Goal: Task Accomplishment & Management: Manage account settings

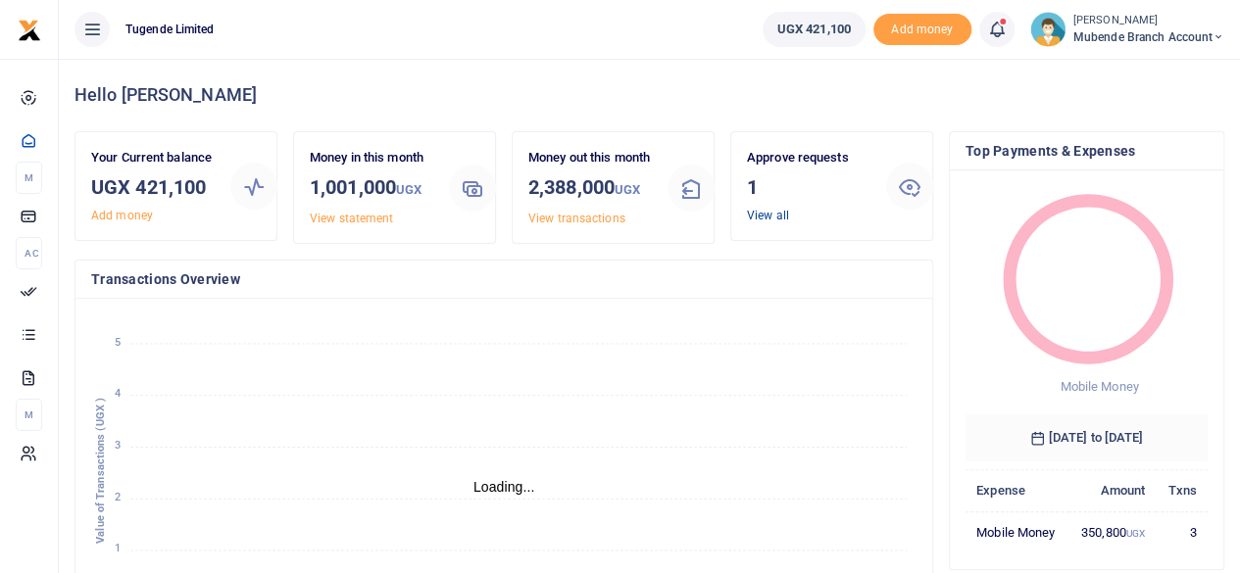
scroll to position [16, 16]
click at [765, 213] on link "View all" at bounding box center [768, 216] width 42 height 14
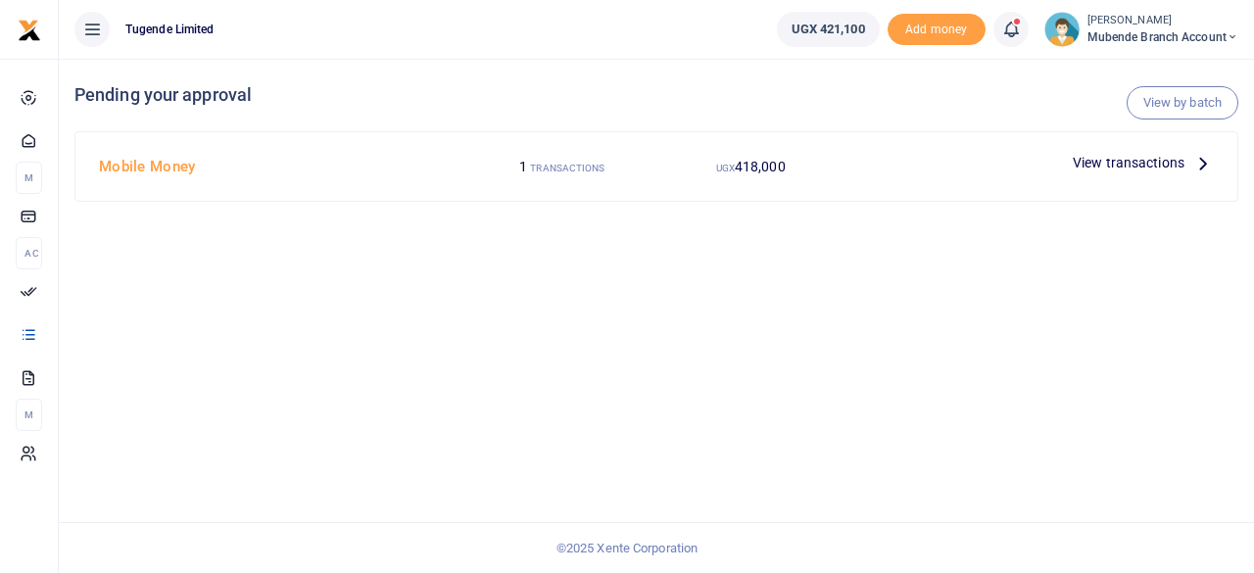
click at [1206, 166] on icon at bounding box center [1204, 163] width 22 height 22
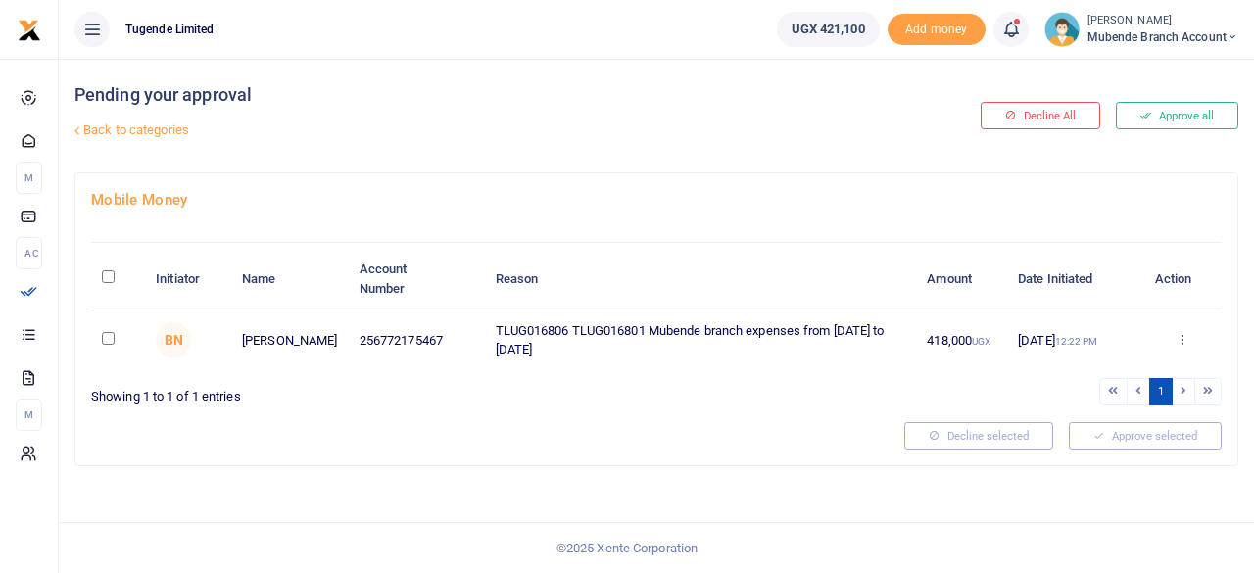
click at [105, 332] on input "checkbox" at bounding box center [108, 338] width 13 height 13
checkbox input "true"
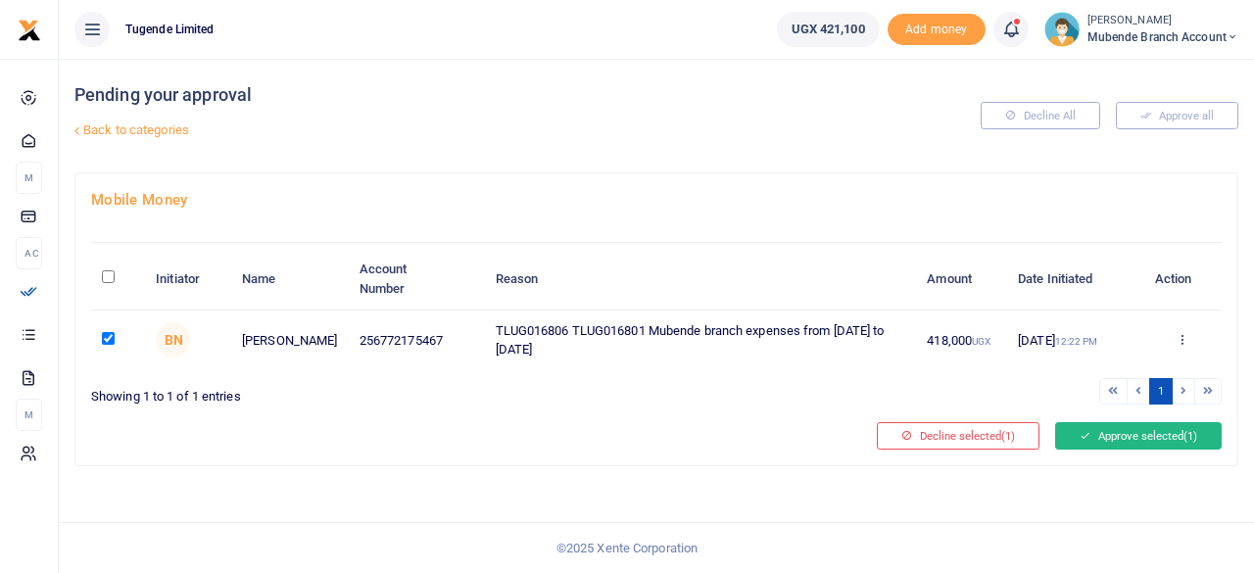
click at [1119, 422] on button "Approve selected (1)" at bounding box center [1138, 435] width 167 height 27
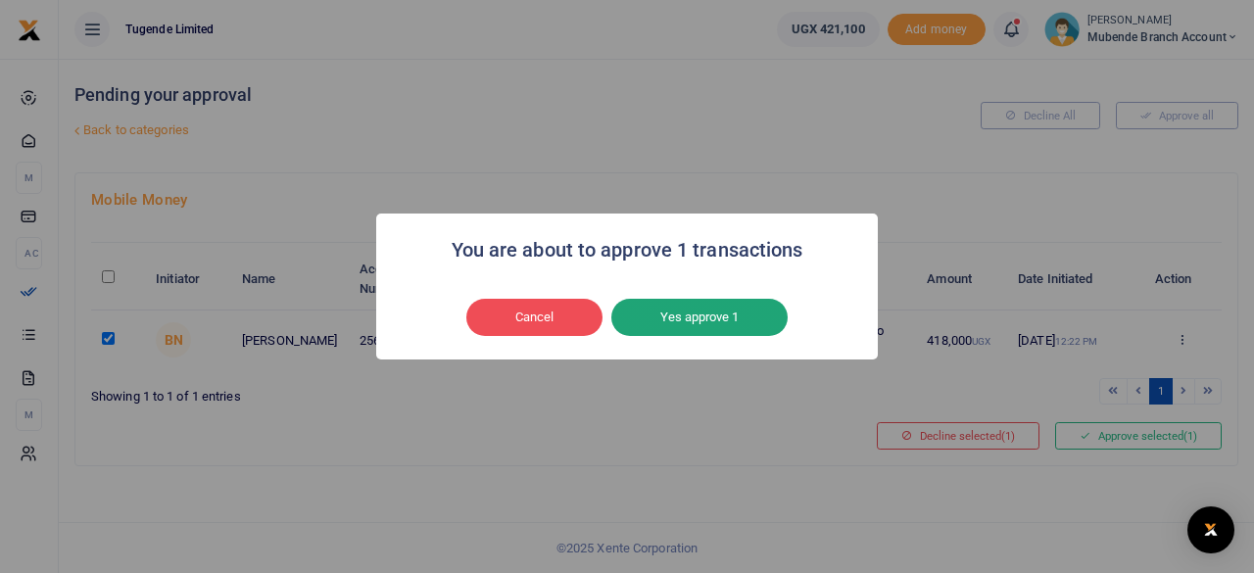
click at [709, 320] on button "Yes approve 1" at bounding box center [699, 317] width 176 height 37
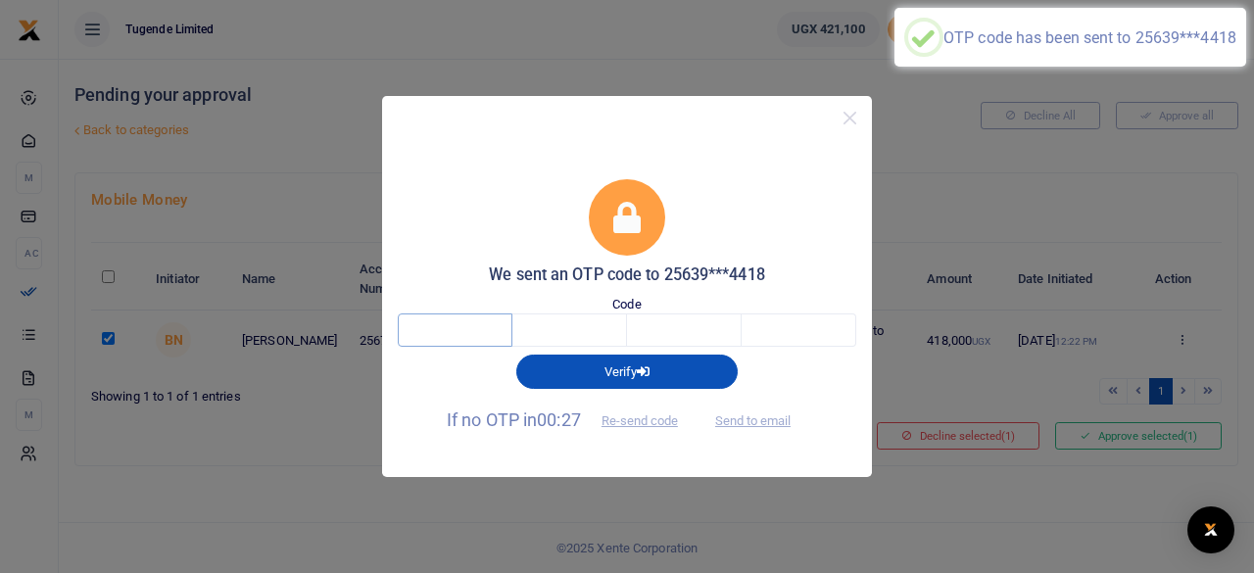
click at [472, 330] on input "text" at bounding box center [455, 330] width 115 height 33
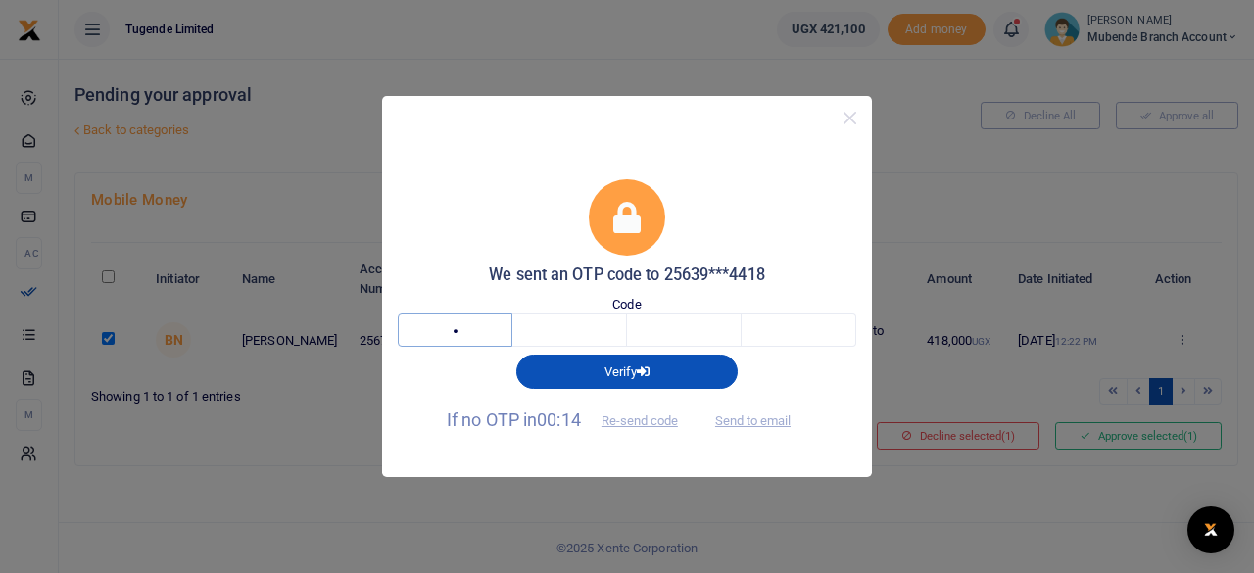
type input "9"
type input "6"
type input "0"
type input "1"
